Goal: Find specific page/section: Find specific page/section

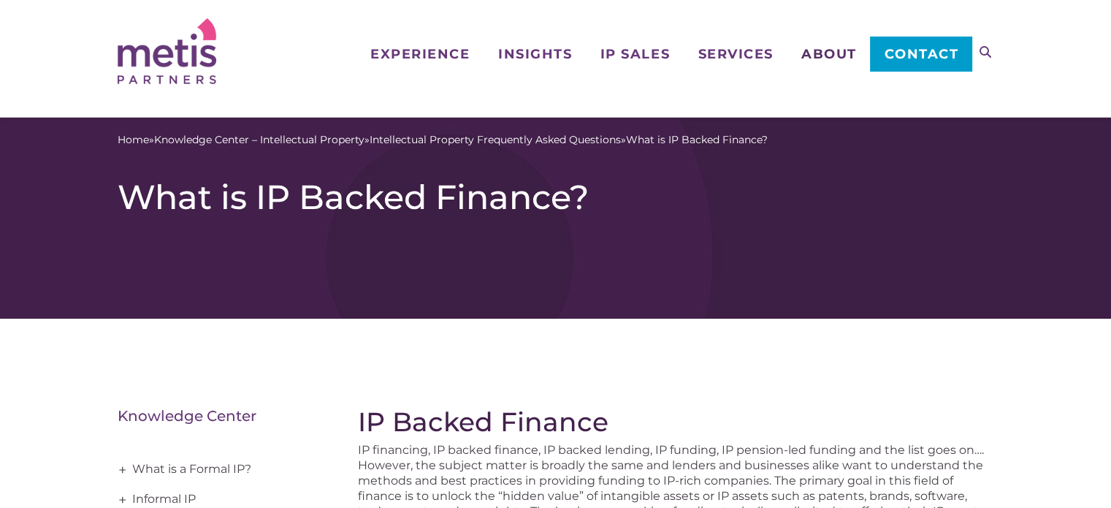
click at [831, 56] on span "About" at bounding box center [829, 53] width 56 height 13
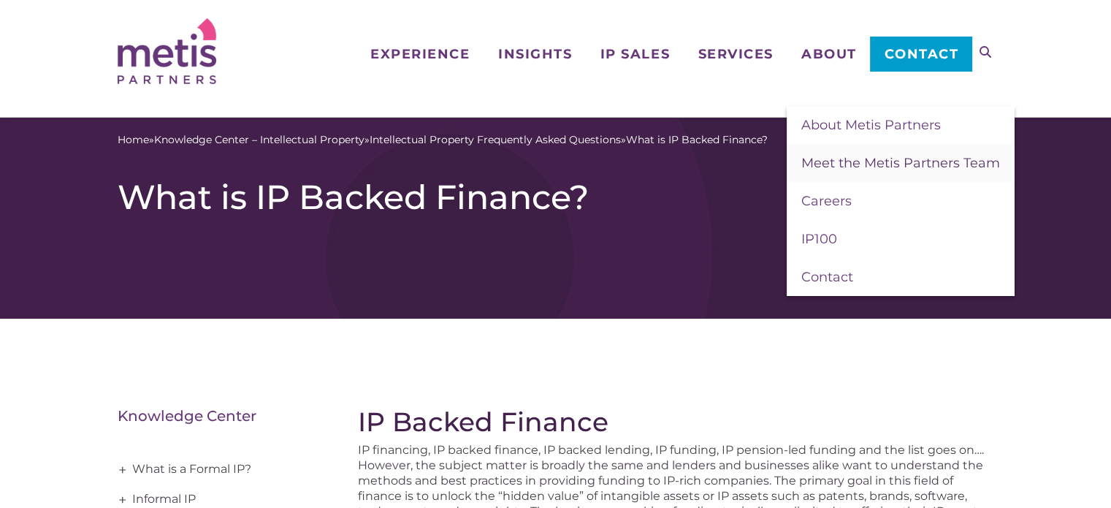
click at [859, 175] on link "Meet the Metis Partners Team" at bounding box center [901, 163] width 228 height 38
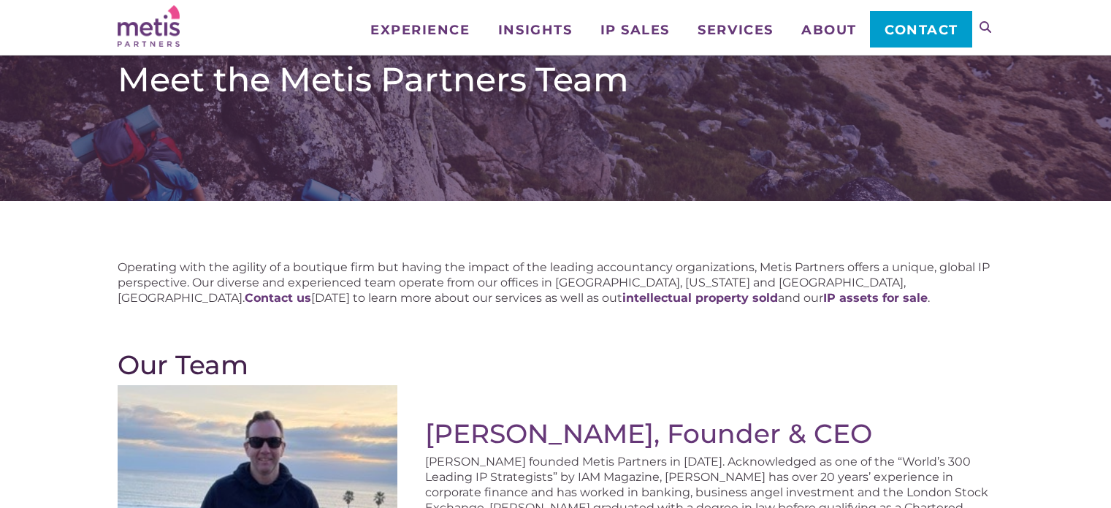
scroll to position [292, 0]
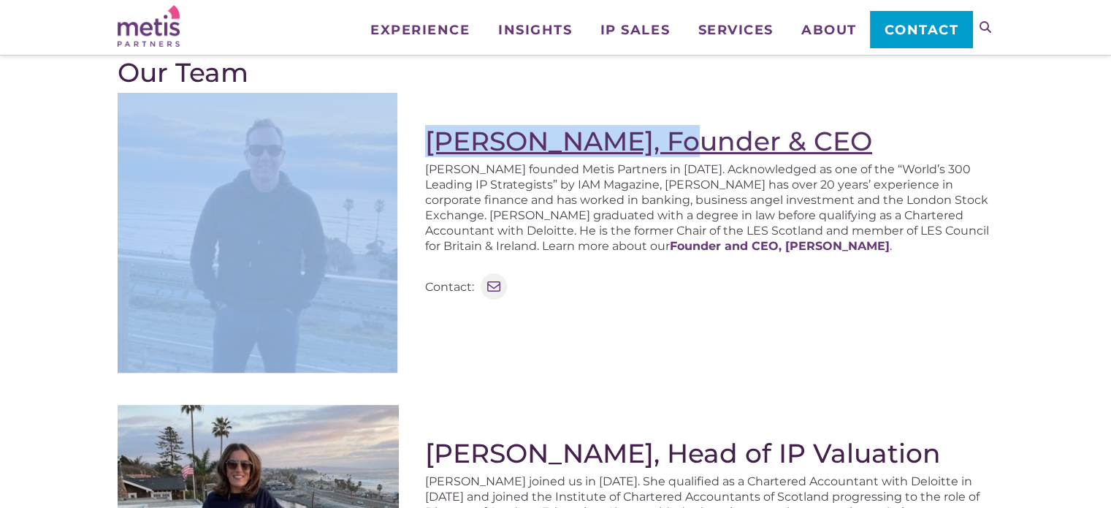
drag, startPoint x: 407, startPoint y: 139, endPoint x: 681, endPoint y: 140, distance: 274.0
click at [681, 140] on div "Stephen Robertson, Founder & CEO Stephen founded Metis Partners in 2003. Acknow…" at bounding box center [556, 239] width 877 height 292
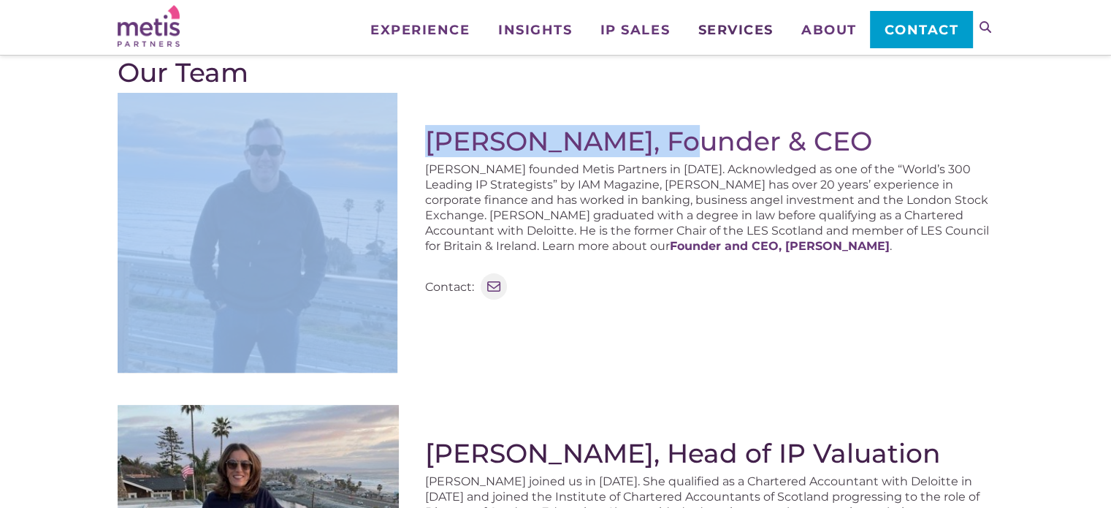
copy div "Stephen Robertson"
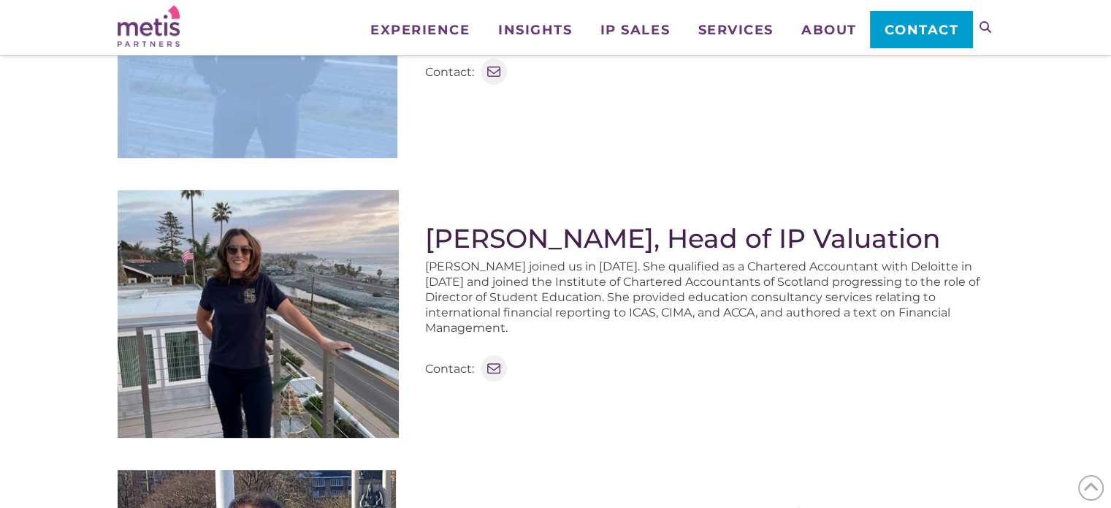
scroll to position [511, 0]
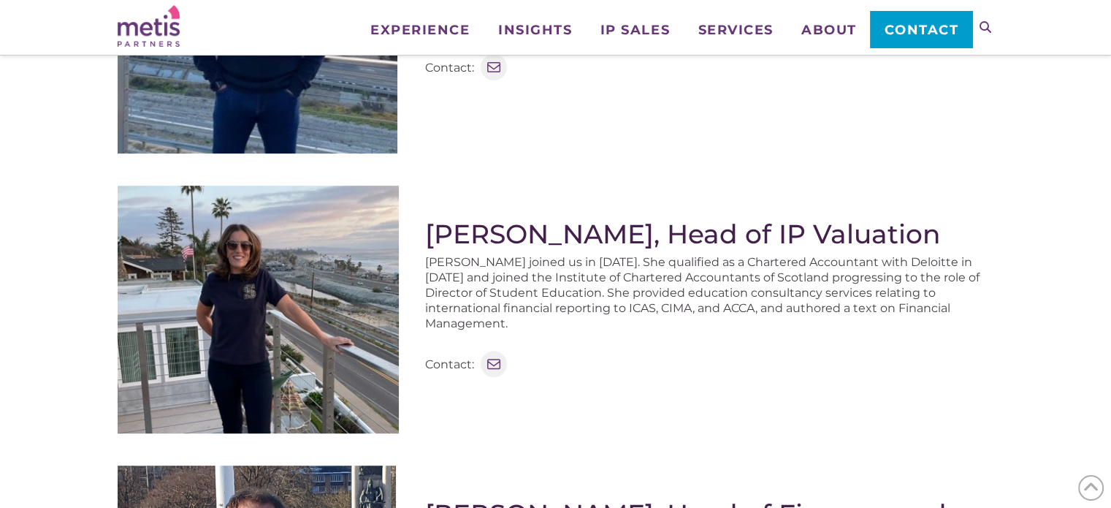
click at [743, 242] on h2 "Luisa Robertson, Head of IP Valuation" at bounding box center [709, 233] width 569 height 31
click at [743, 241] on h2 "Luisa Robertson, Head of IP Valuation" at bounding box center [709, 233] width 569 height 31
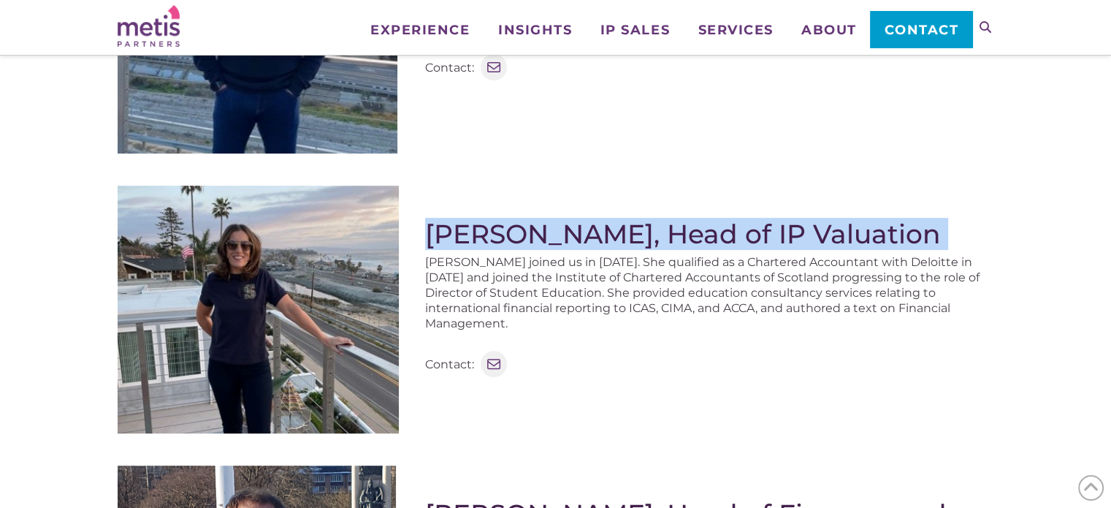
click at [743, 241] on h2 "Luisa Robertson, Head of IP Valuation" at bounding box center [709, 233] width 569 height 31
copy div "Luisa Robertson, Head of IP Valuation"
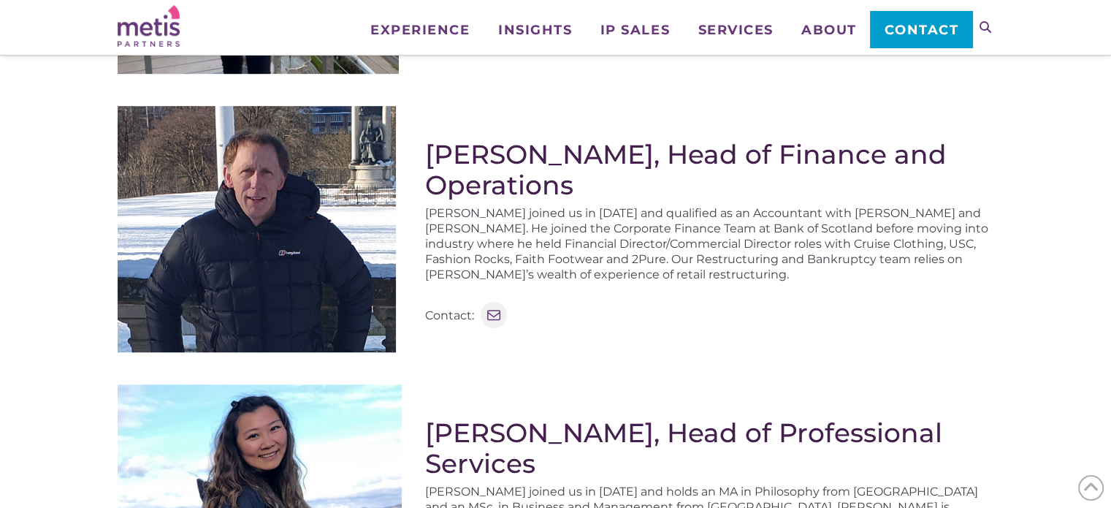
scroll to position [877, 0]
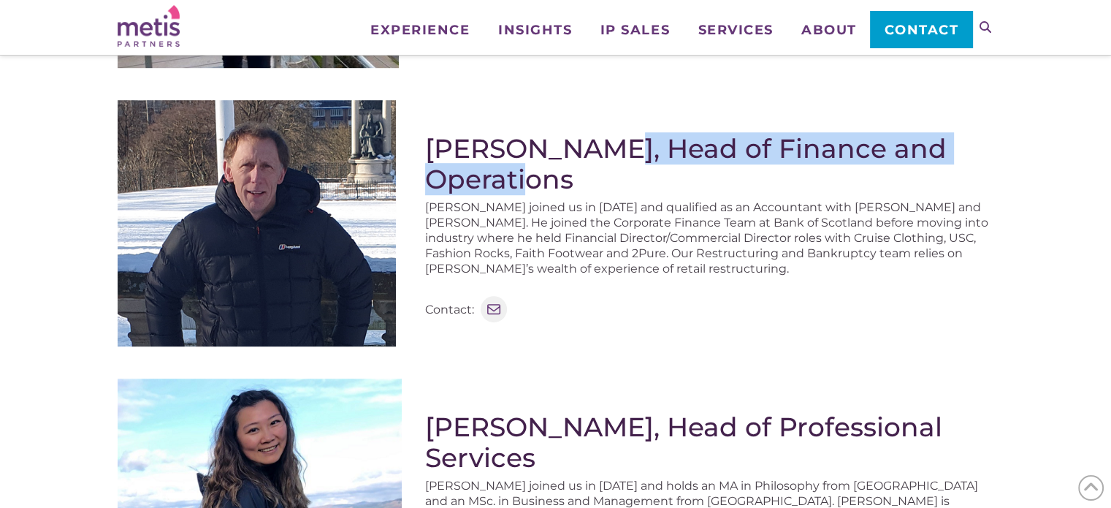
drag, startPoint x: 662, startPoint y: 183, endPoint x: 563, endPoint y: 147, distance: 105.9
click at [563, 147] on h2 "Iain Baird, Head of Finance and Operations" at bounding box center [709, 163] width 569 height 61
copy h2 "Head of Finance and Operations"
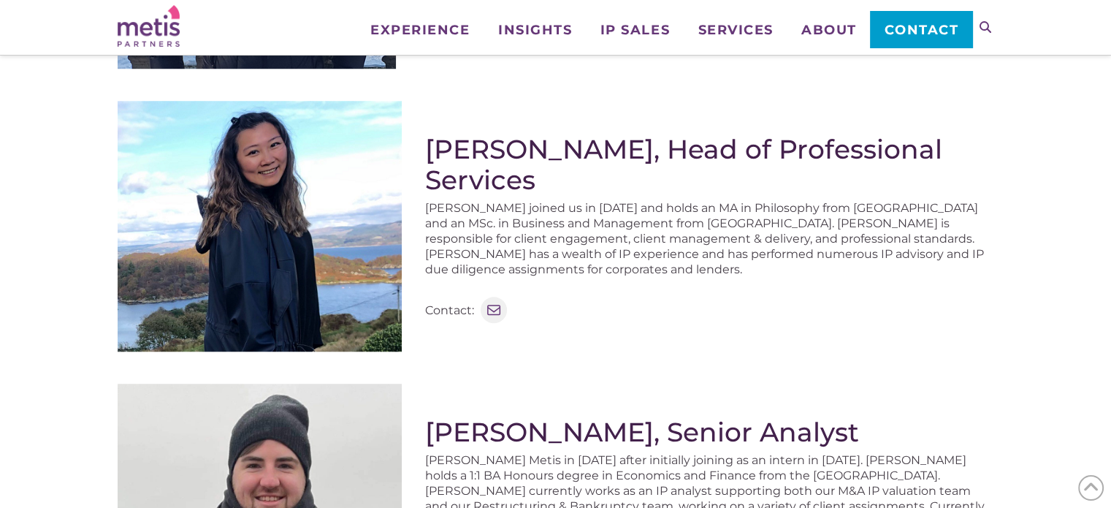
scroll to position [1388, 0]
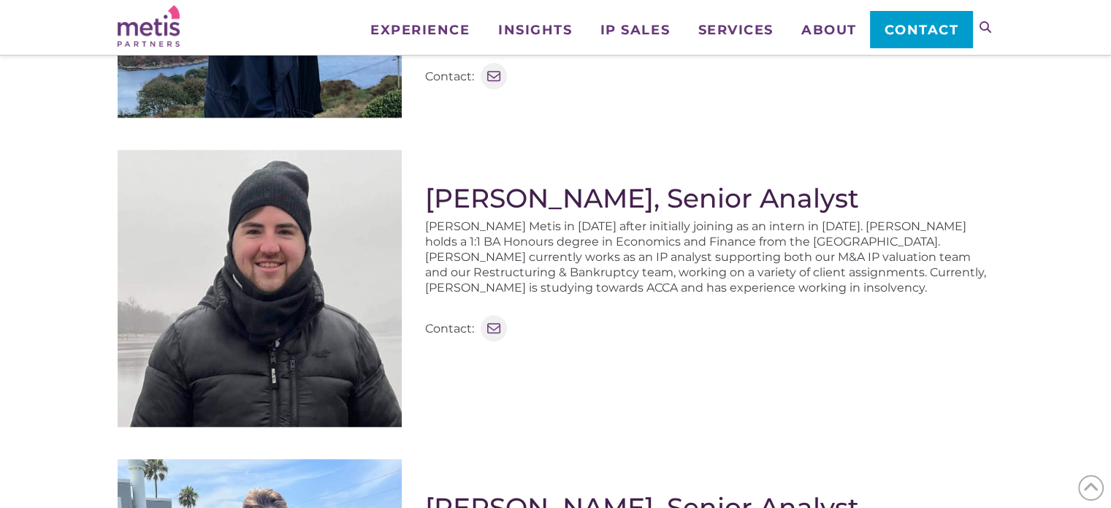
click at [742, 201] on h2 "David Hood, Senior Analyst" at bounding box center [709, 198] width 569 height 31
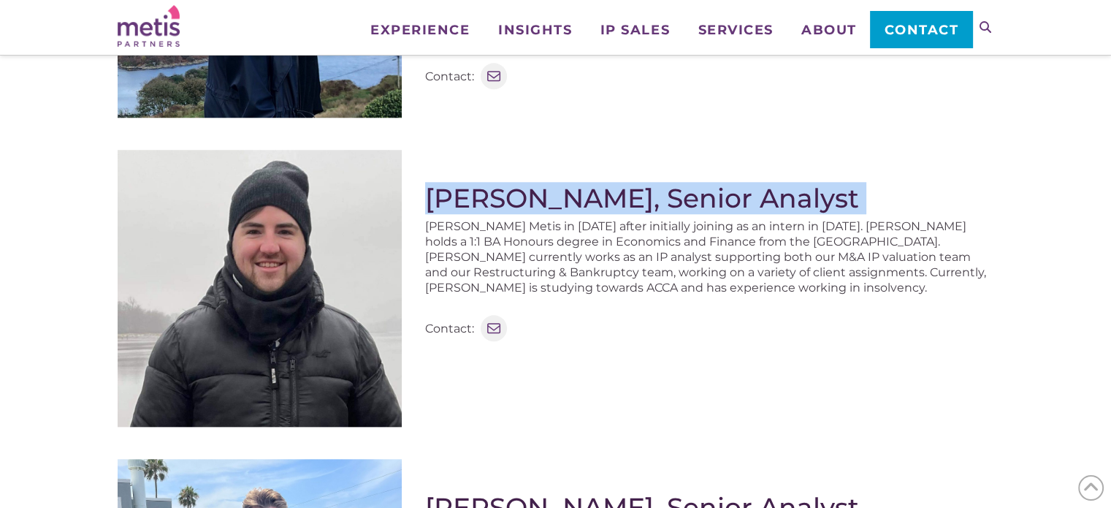
click at [742, 194] on h2 "David Hood, Senior Analyst" at bounding box center [709, 198] width 569 height 31
copy div "David Hood, Senior Analyst"
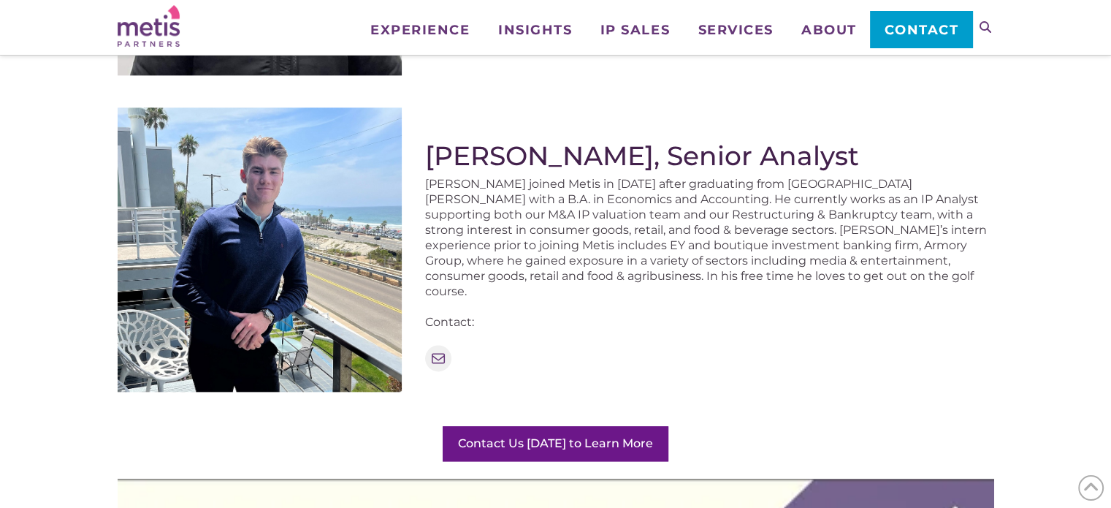
scroll to position [1753, 0]
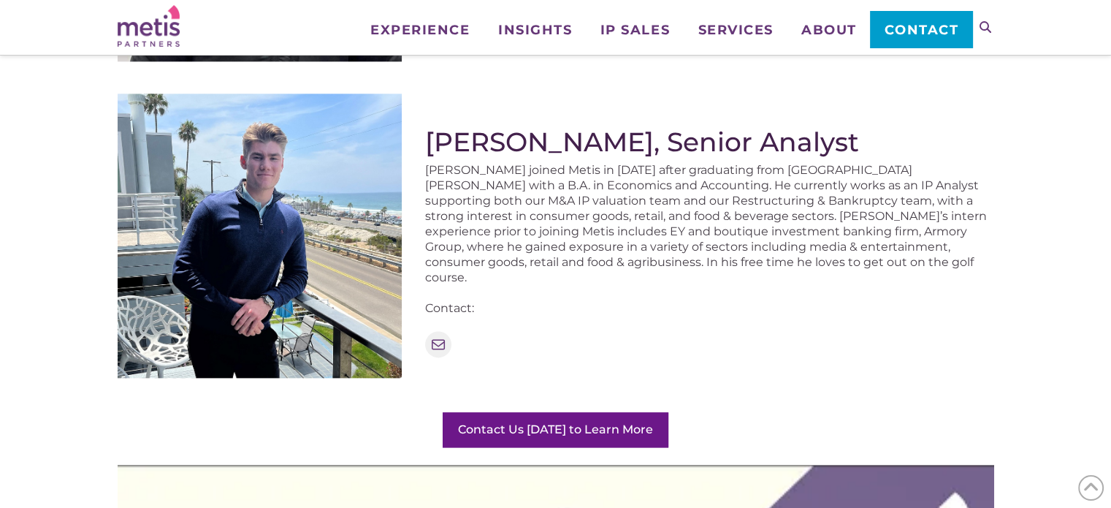
click at [763, 134] on h2 "Matthew Robertson, Senior Analyst" at bounding box center [709, 141] width 569 height 31
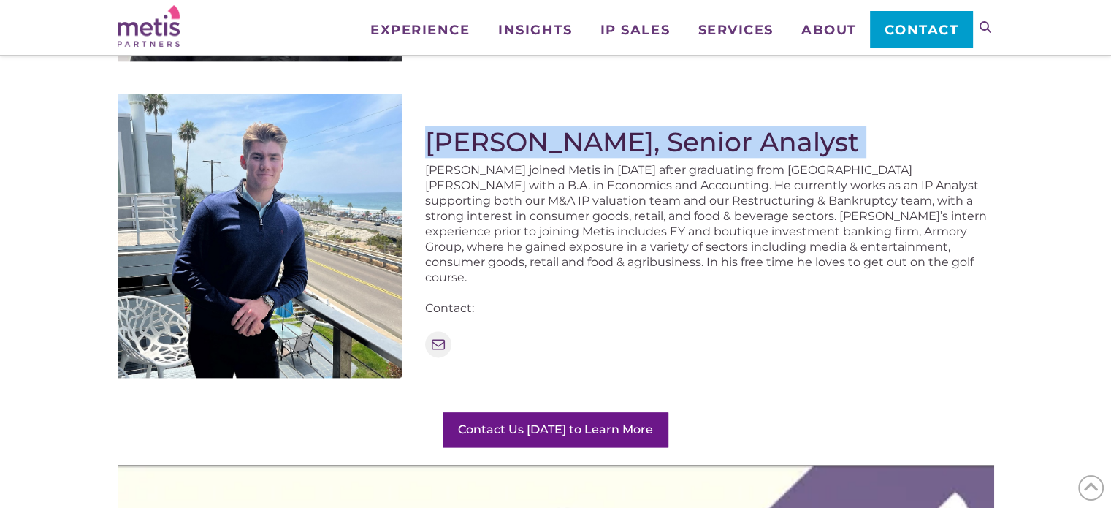
click at [763, 134] on h2 "Matthew Robertson, Senior Analyst" at bounding box center [709, 141] width 569 height 31
copy div "Matthew Robertson, Senior Analyst"
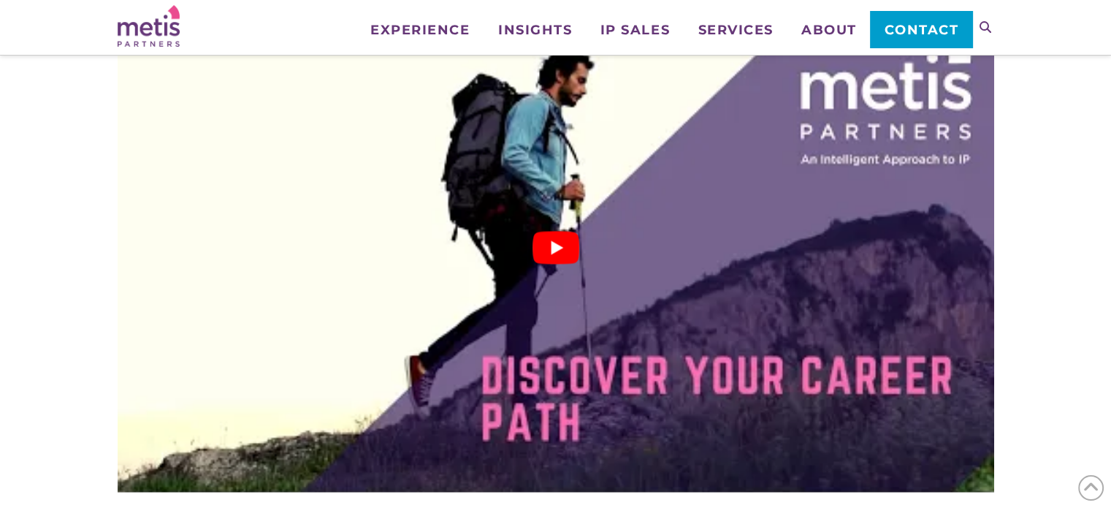
scroll to position [2265, 0]
